Goal: Task Accomplishment & Management: Use online tool/utility

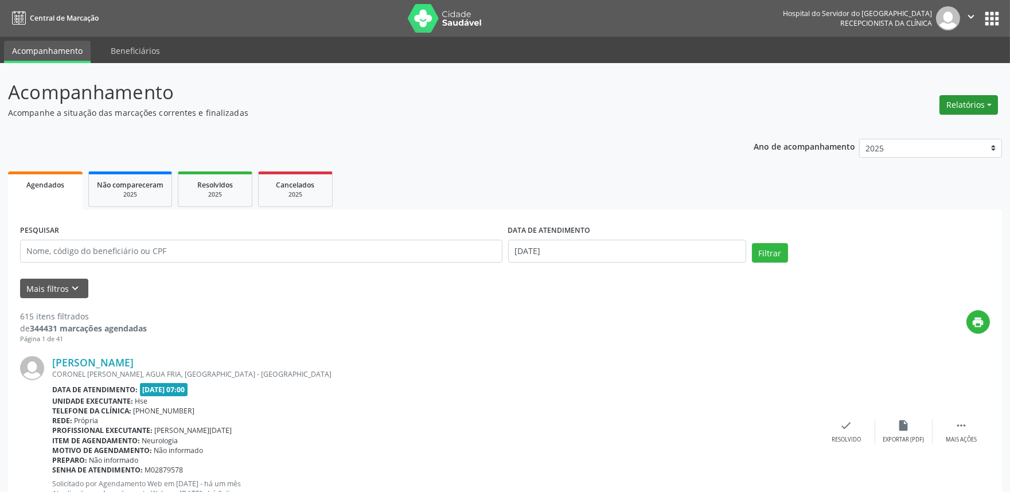
click at [950, 95] on button "Relatórios" at bounding box center [969, 105] width 59 height 20
click at [913, 122] on link "Agendamentos" at bounding box center [936, 129] width 123 height 16
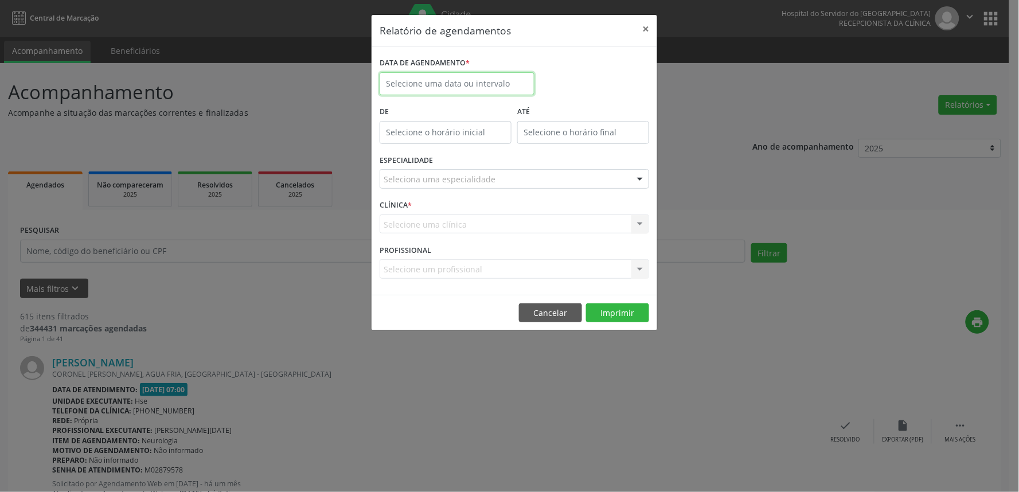
click at [421, 81] on input "text" at bounding box center [457, 83] width 155 height 23
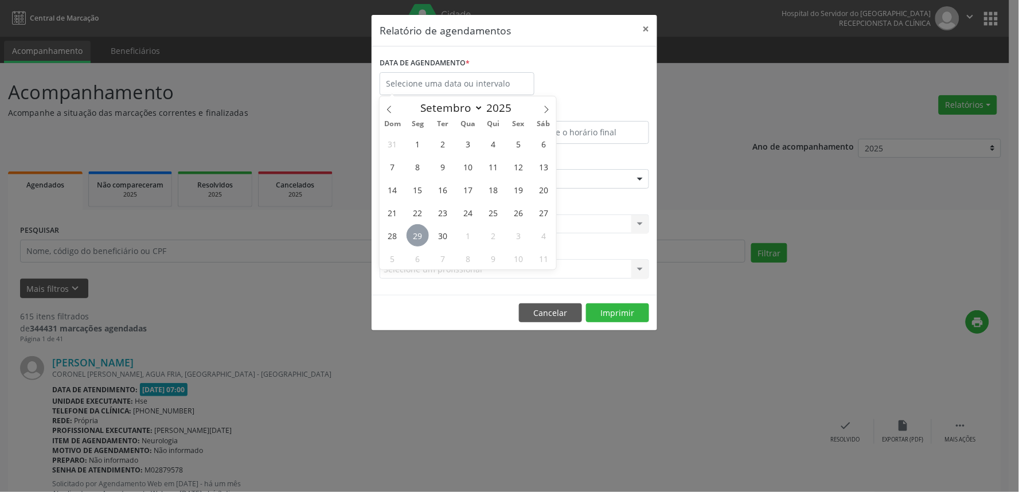
click at [411, 237] on span "29" at bounding box center [418, 235] width 22 height 22
type input "[DATE]"
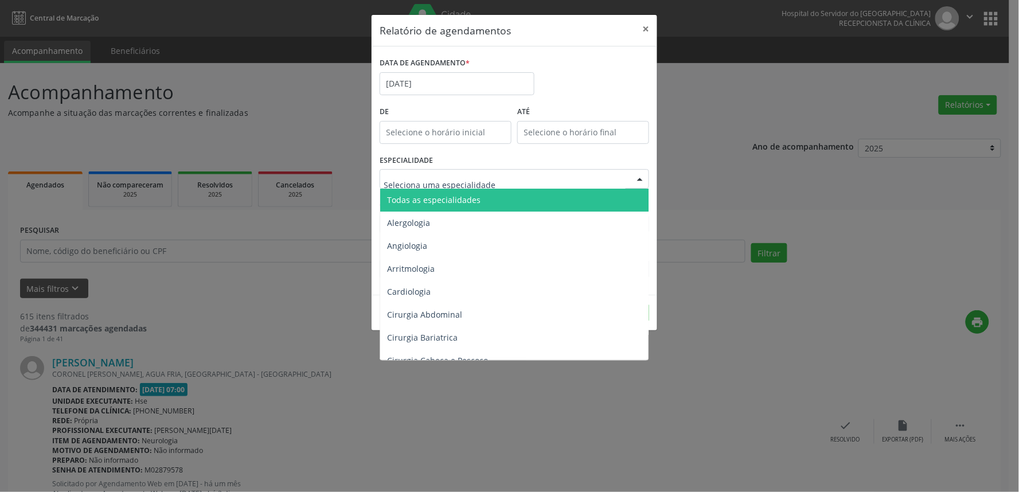
click at [454, 201] on span "Todas as especialidades" at bounding box center [433, 199] width 93 height 11
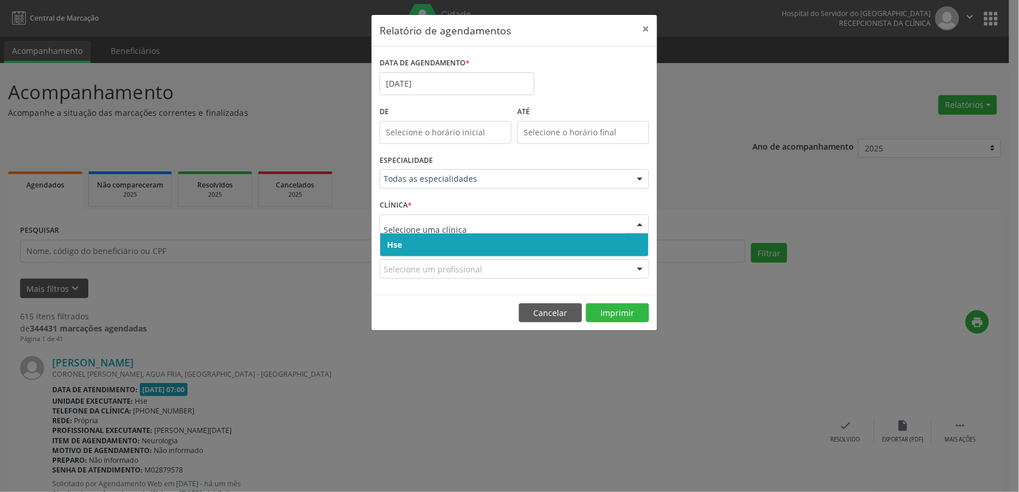
click at [468, 250] on span "Hse" at bounding box center [514, 244] width 268 height 23
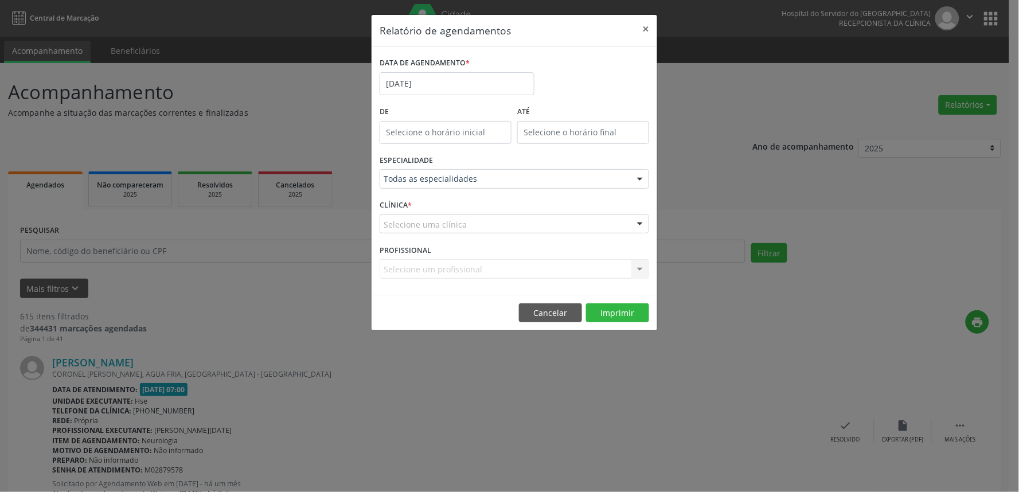
click at [485, 217] on div "Selecione uma clínica" at bounding box center [515, 225] width 270 height 20
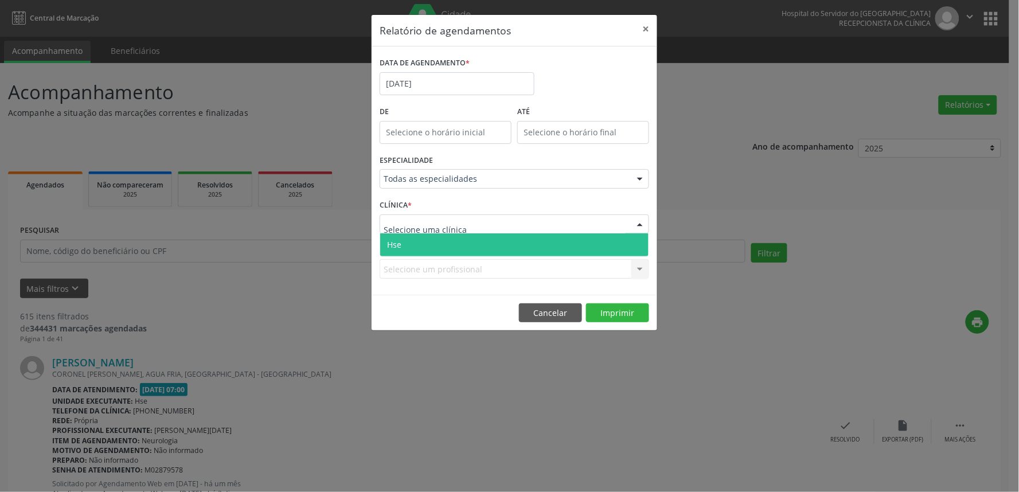
click at [472, 247] on span "Hse" at bounding box center [514, 244] width 268 height 23
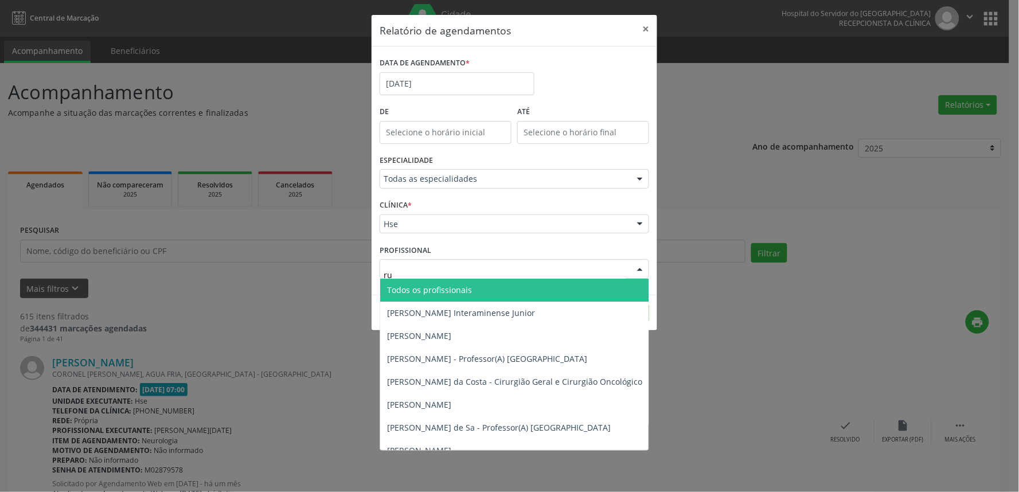
type input "rui"
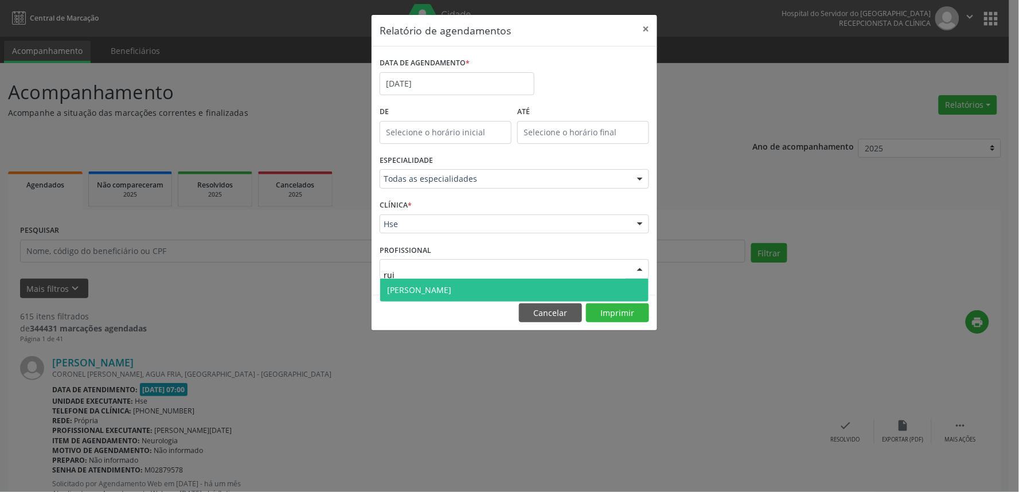
click at [451, 285] on span "[PERSON_NAME]" at bounding box center [419, 290] width 64 height 11
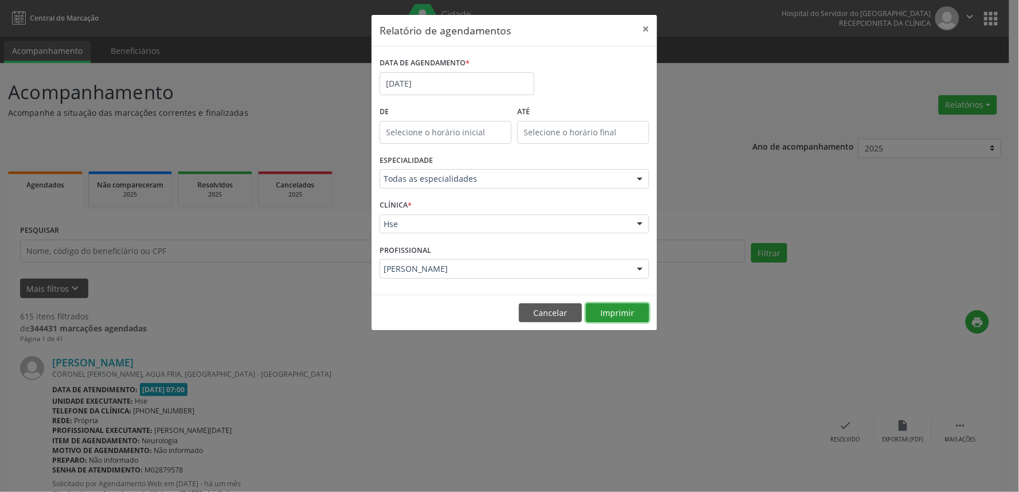
click at [635, 317] on button "Imprimir" at bounding box center [617, 313] width 63 height 20
